Goal: Information Seeking & Learning: Find specific page/section

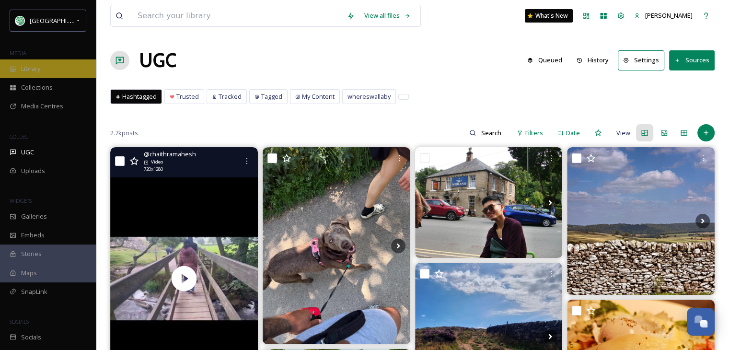
click at [45, 67] on div "Library" at bounding box center [48, 68] width 96 height 19
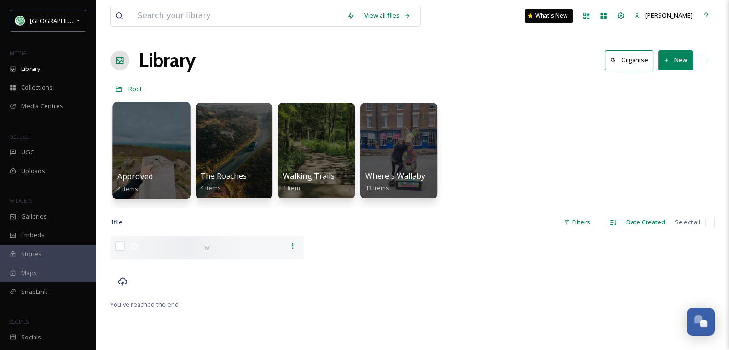
click at [145, 144] on div at bounding box center [151, 151] width 78 height 98
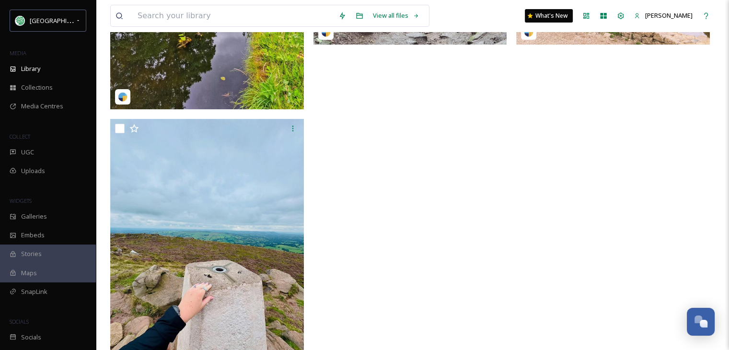
scroll to position [323, 0]
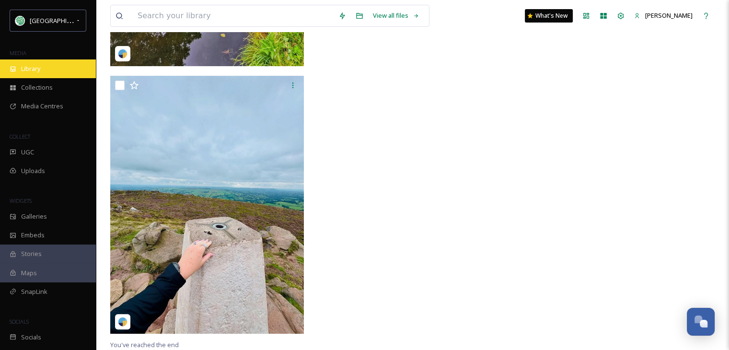
click at [44, 72] on div "Library" at bounding box center [48, 68] width 96 height 19
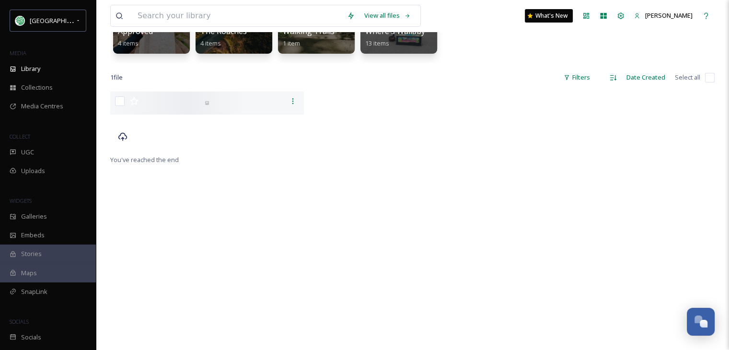
scroll to position [192, 0]
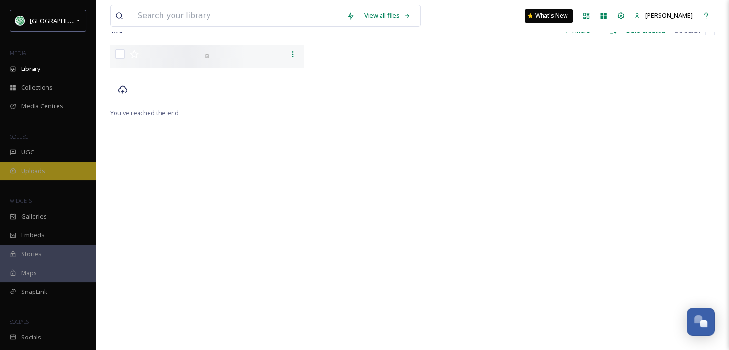
click at [32, 169] on span "Uploads" at bounding box center [33, 170] width 24 height 9
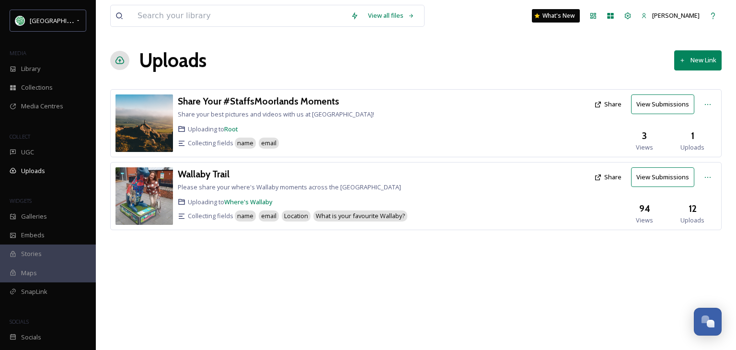
click at [138, 191] on img at bounding box center [144, 196] width 58 height 58
click at [198, 173] on h3 "Wallaby Trail" at bounding box center [204, 174] width 52 height 12
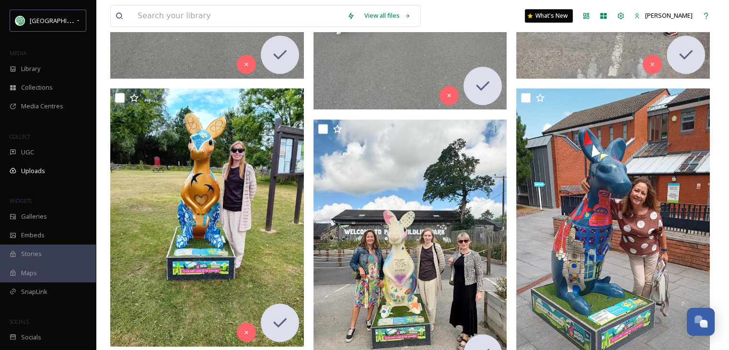
scroll to position [1009, 0]
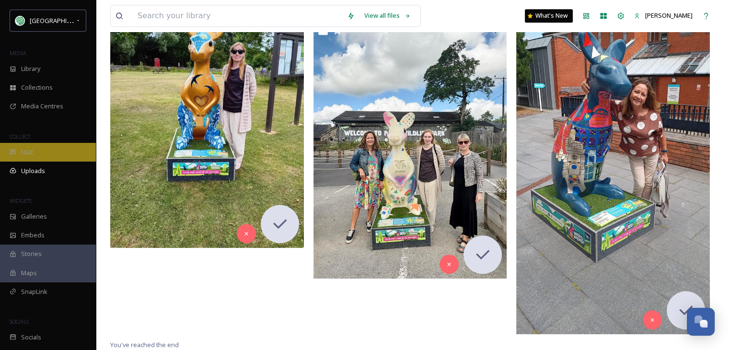
click at [27, 151] on span "UGC" at bounding box center [27, 152] width 13 height 9
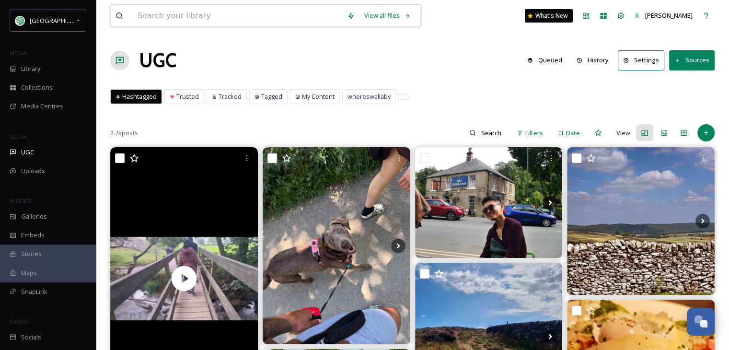
click at [195, 14] on input at bounding box center [237, 15] width 209 height 21
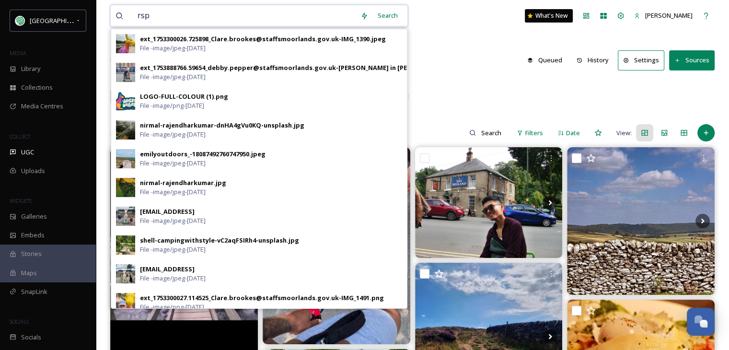
type input "rspb"
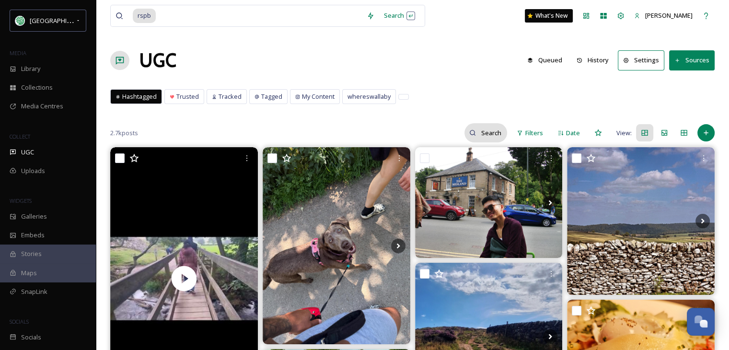
click at [484, 132] on input at bounding box center [491, 132] width 31 height 19
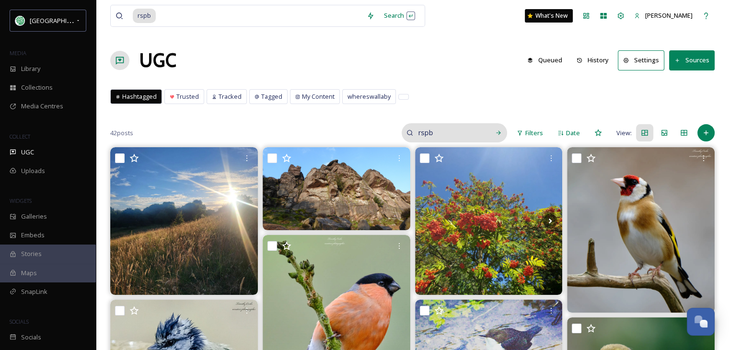
click at [433, 133] on input "rspb" at bounding box center [449, 132] width 72 height 19
type input "r"
click at [263, 98] on span "Tagged" at bounding box center [271, 96] width 21 height 9
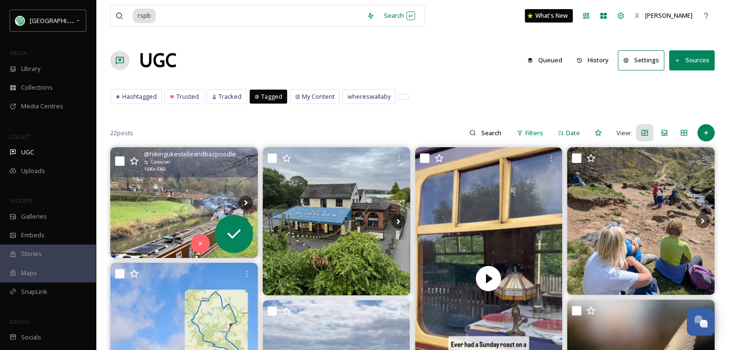
click at [174, 207] on img at bounding box center [184, 202] width 148 height 111
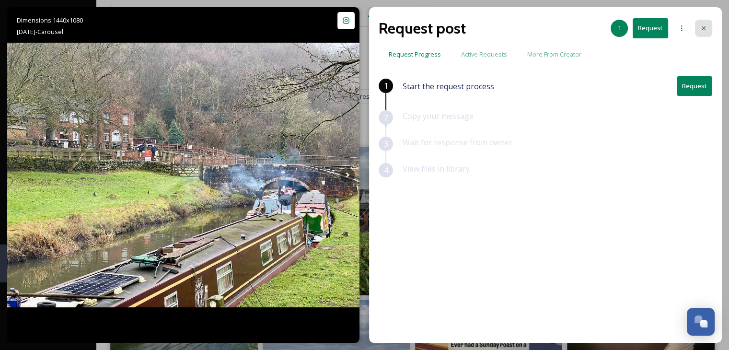
click at [702, 26] on icon at bounding box center [704, 28] width 8 height 8
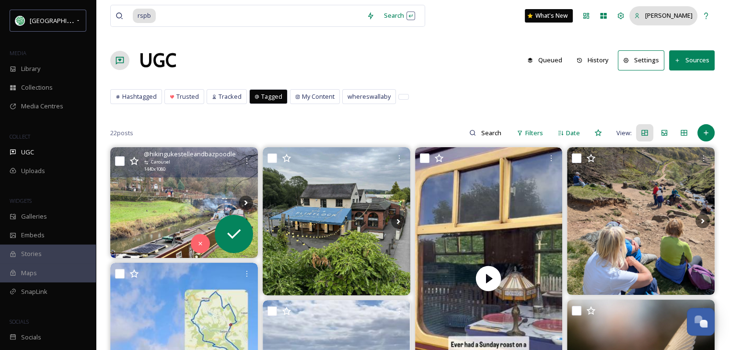
click at [689, 16] on span "[PERSON_NAME]" at bounding box center [668, 15] width 47 height 9
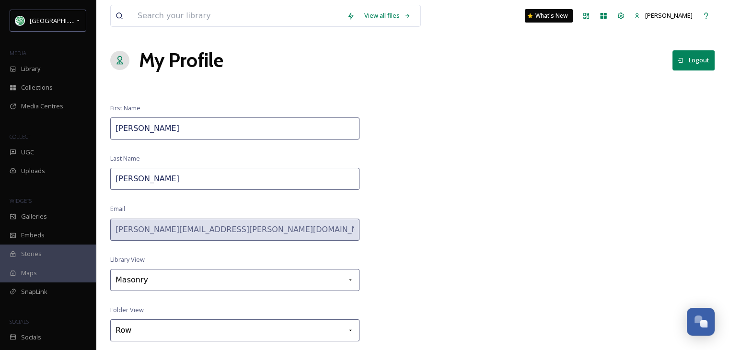
click at [698, 58] on button "Logout" at bounding box center [693, 60] width 42 height 20
